Goal: Task Accomplishment & Management: Manage account settings

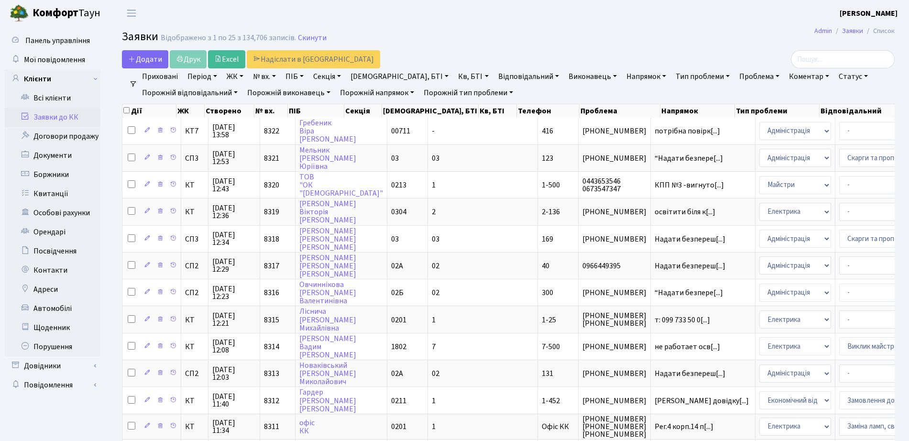
select select "25"
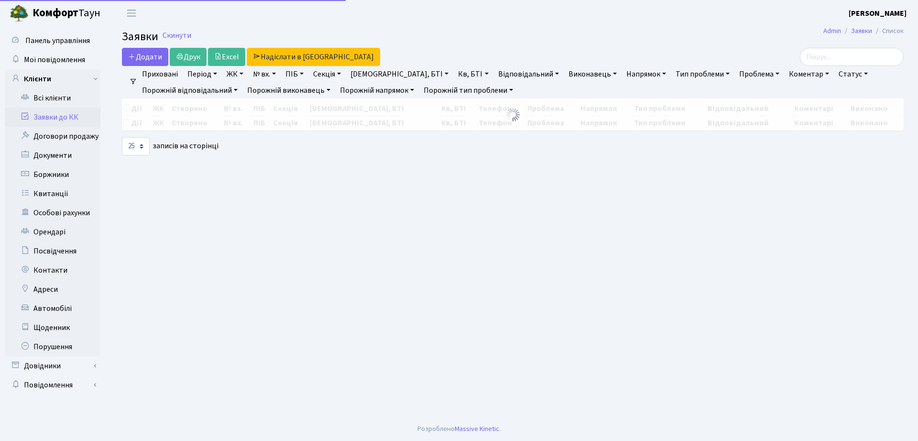
select select "25"
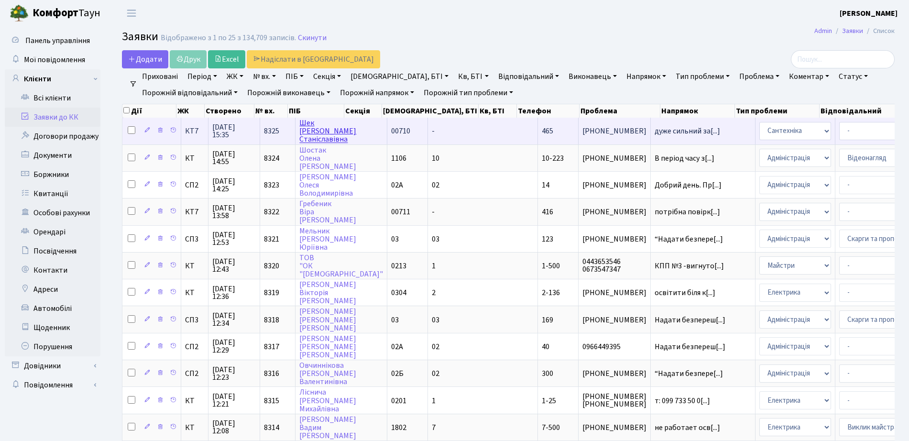
click at [329, 134] on link "[PERSON_NAME]" at bounding box center [327, 131] width 57 height 27
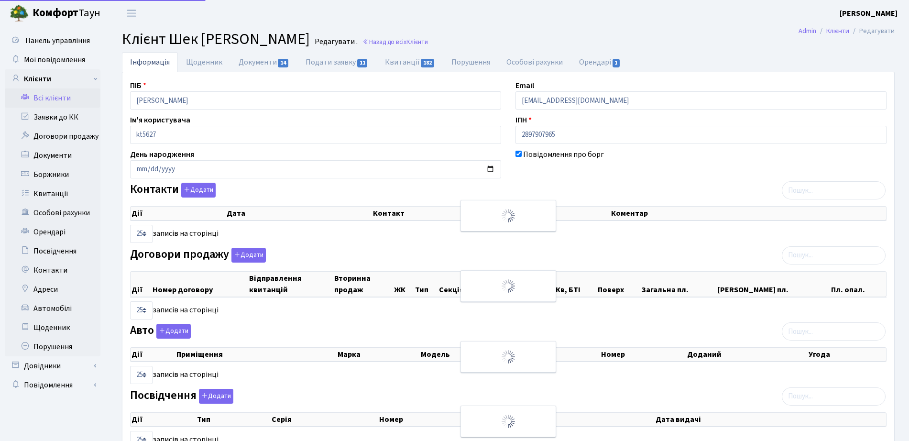
select select "25"
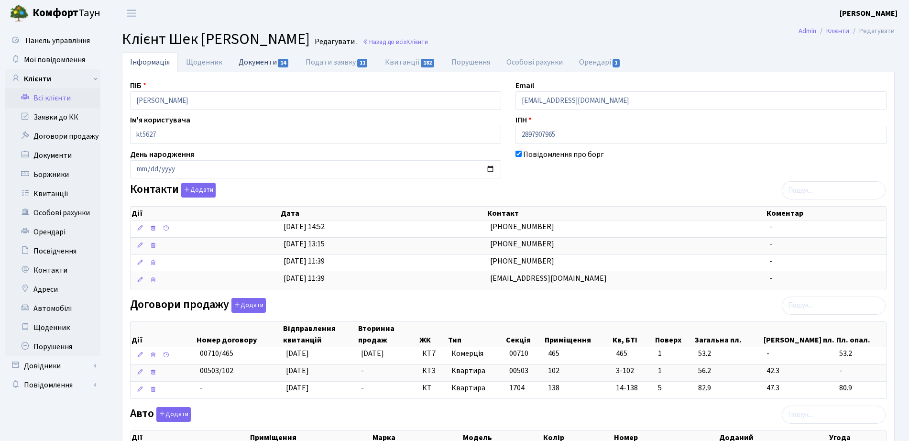
click at [254, 63] on link "Документи 14" at bounding box center [263, 62] width 67 height 20
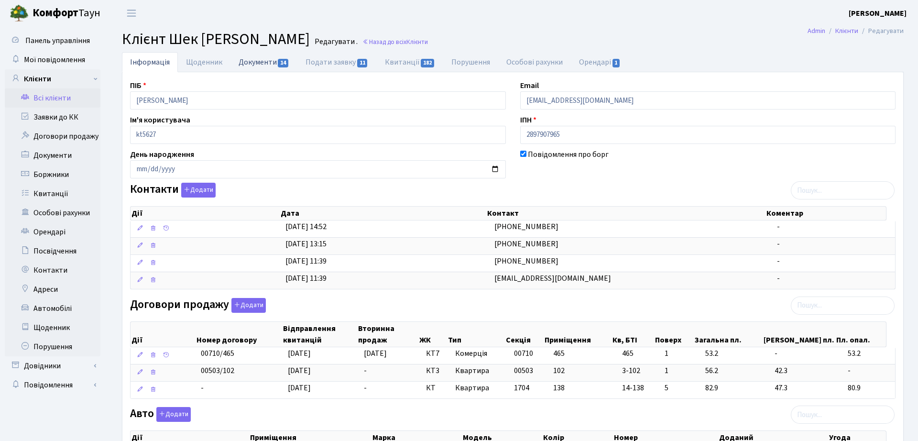
select select "25"
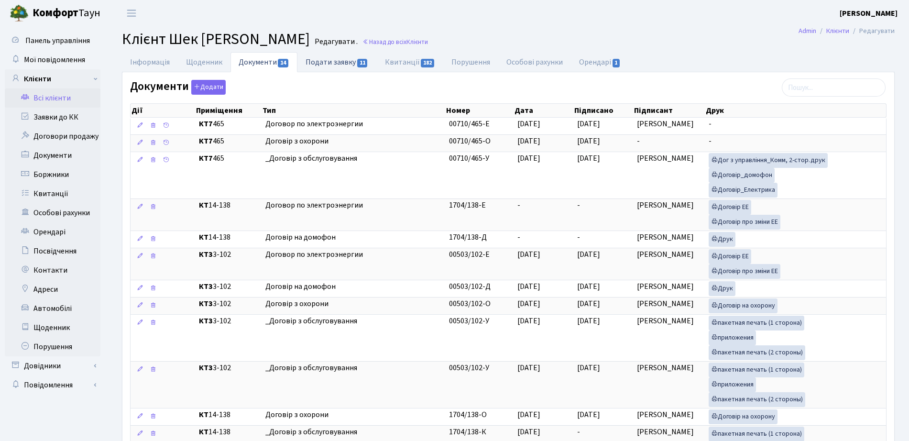
click at [359, 63] on span "11" at bounding box center [362, 63] width 11 height 9
select select "25"
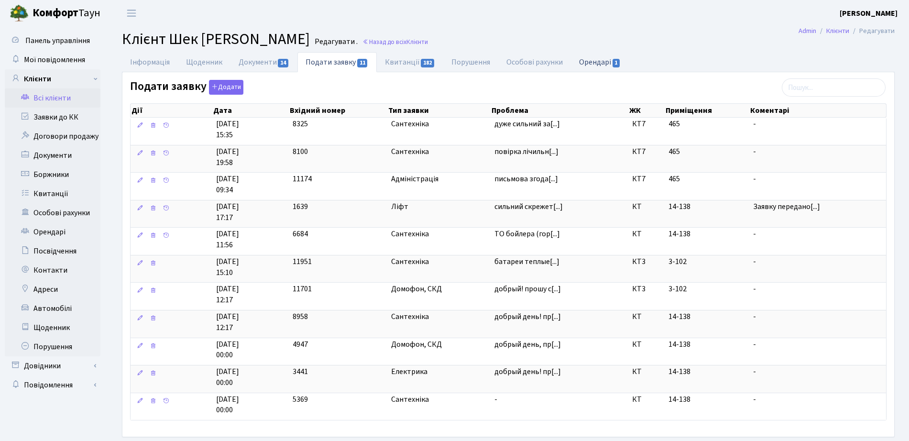
click at [606, 62] on link "Орендарі 1" at bounding box center [600, 62] width 58 height 20
select select "25"
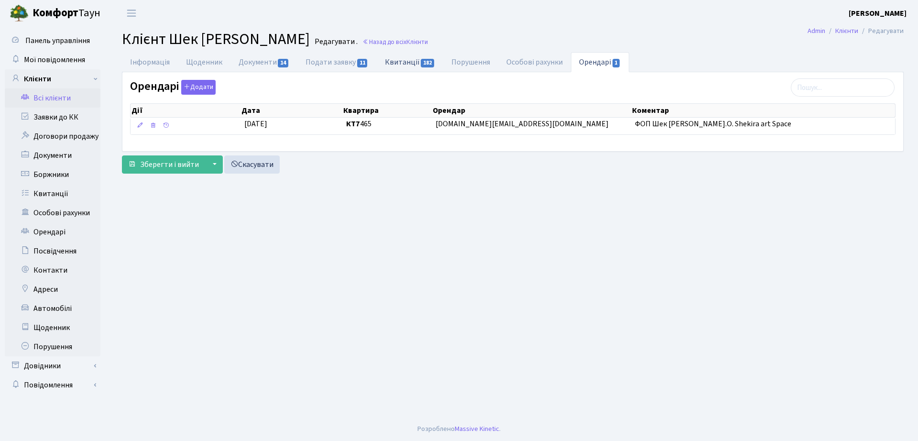
click at [424, 53] on link "Квитанції 182" at bounding box center [410, 62] width 66 height 20
select select "25"
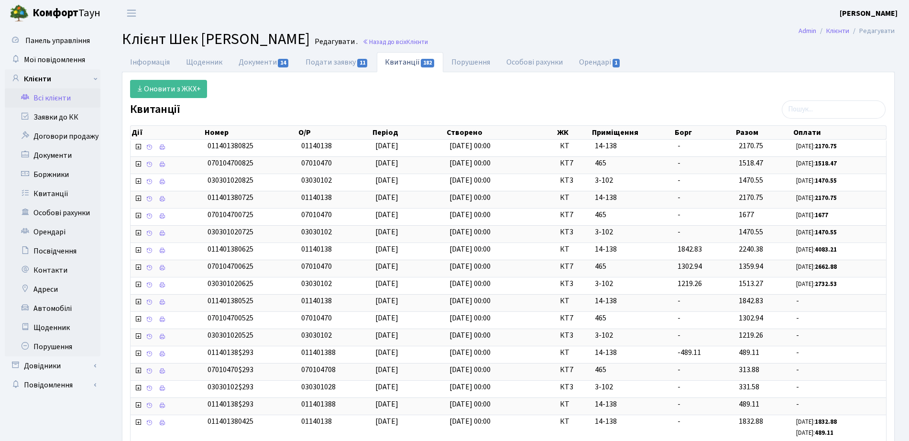
click at [65, 99] on link "Всі клієнти" at bounding box center [53, 97] width 96 height 19
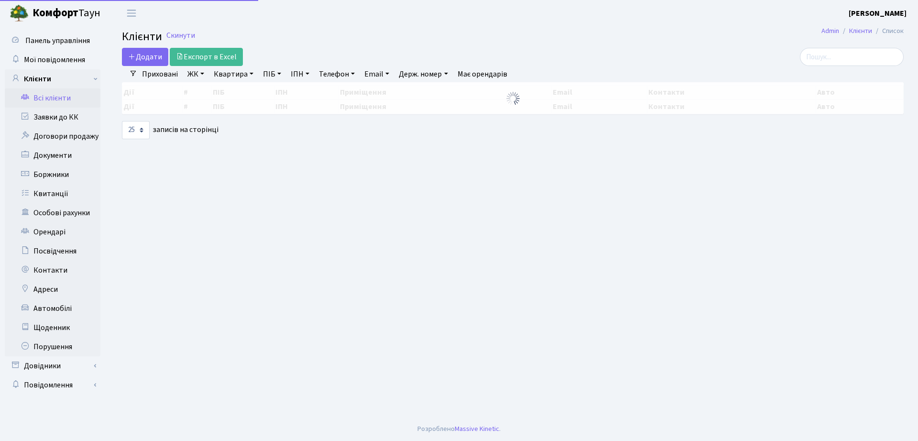
select select "25"
